Goal: Information Seeking & Learning: Check status

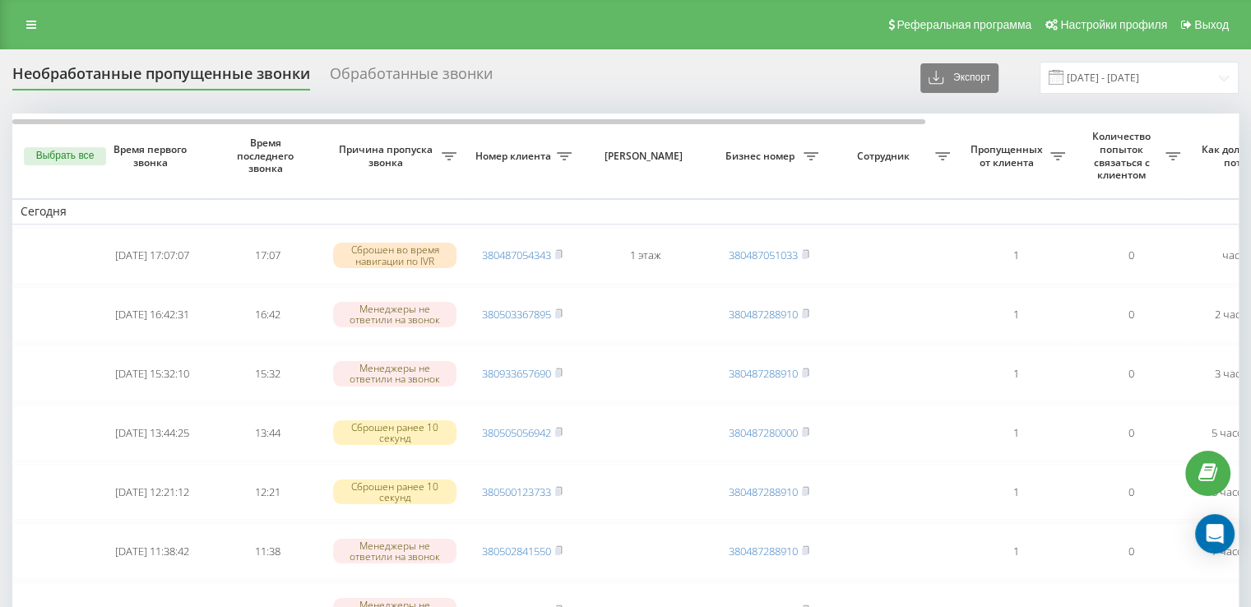
click at [368, 69] on div "Обработанные звонки" at bounding box center [411, 77] width 163 height 25
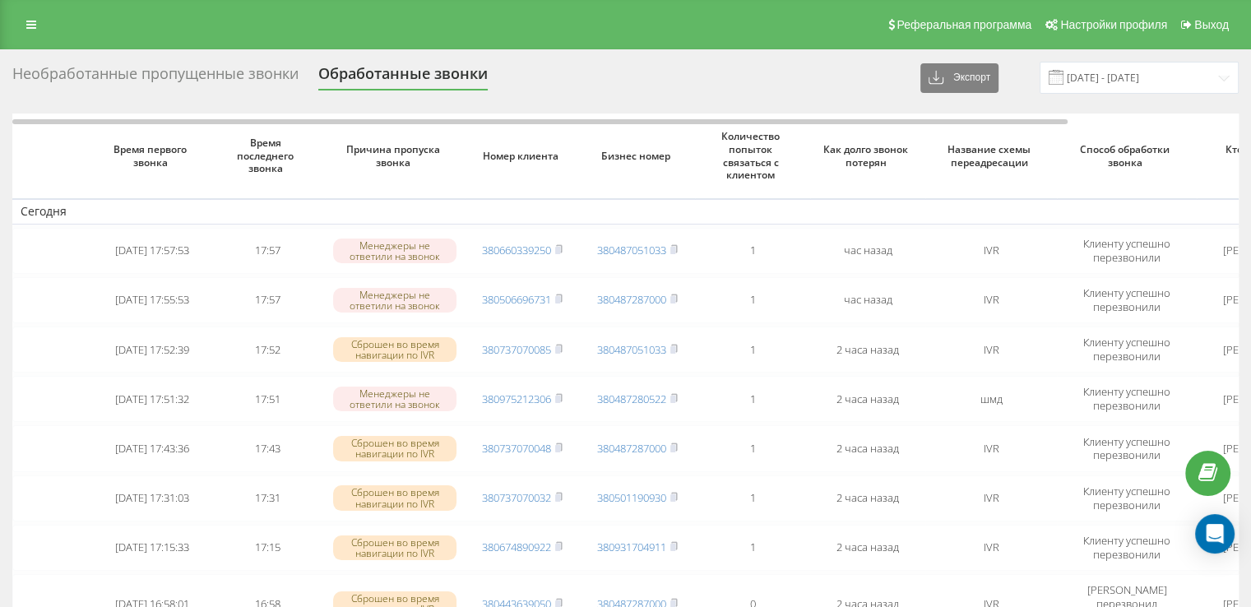
click at [241, 70] on div "Необработанные пропущенные звонки" at bounding box center [155, 77] width 286 height 25
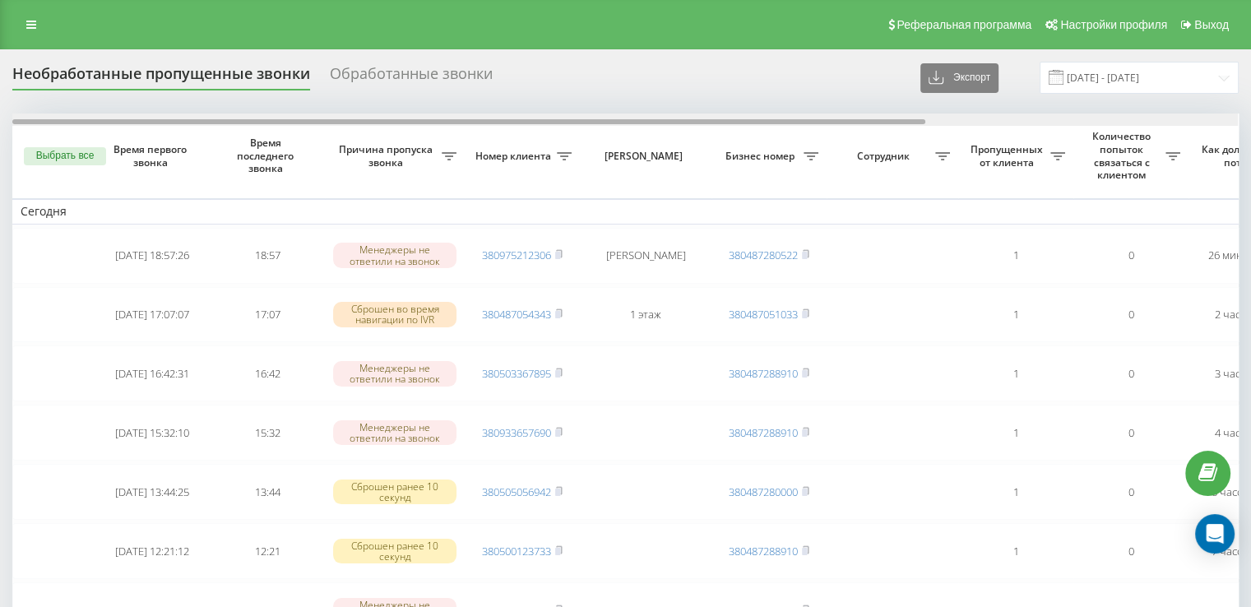
drag, startPoint x: 535, startPoint y: 122, endPoint x: 526, endPoint y: 1, distance: 121.2
click at [448, 113] on div at bounding box center [624, 119] width 1225 height 12
